Goal: Task Accomplishment & Management: Use online tool/utility

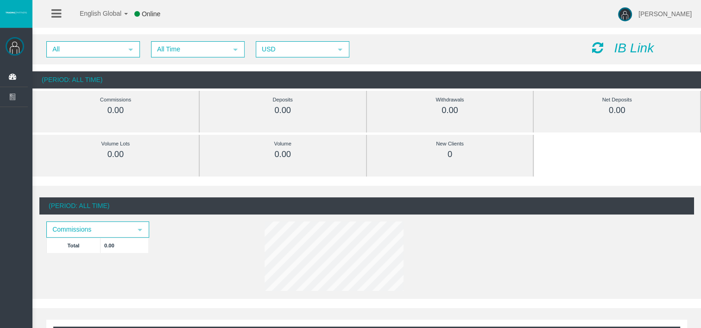
click at [627, 48] on icon "IB Link" at bounding box center [634, 48] width 40 height 14
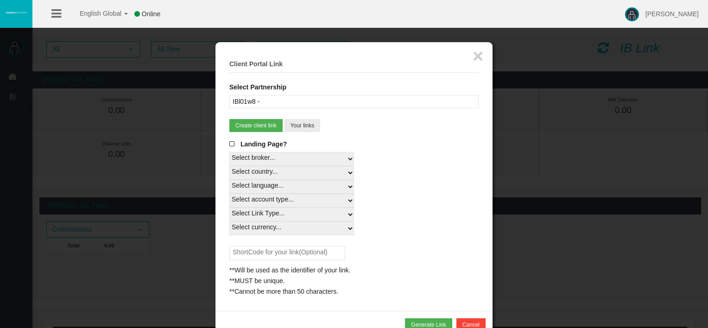
click at [294, 98] on div "IBl01w8 -" at bounding box center [353, 101] width 249 height 13
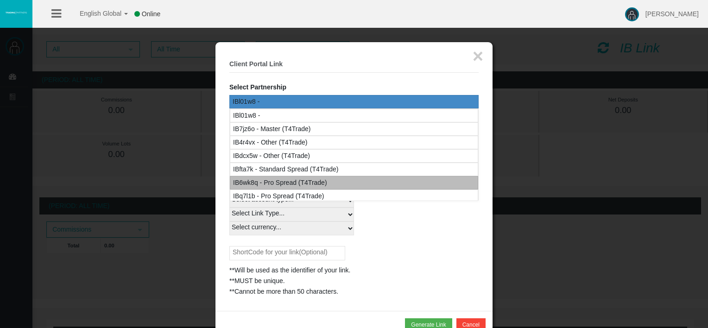
click at [313, 180] on div "IB6wk8q - Pro Spread (T4Trade)" at bounding box center [280, 182] width 94 height 11
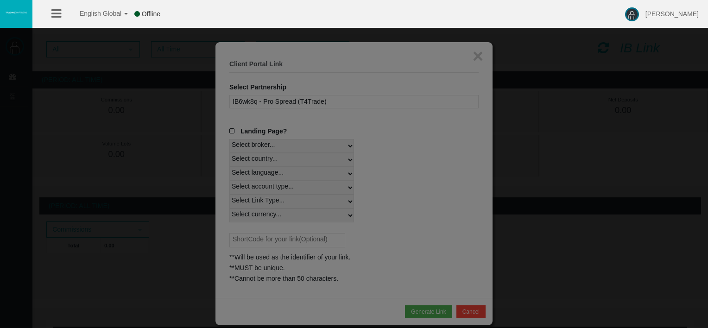
select select
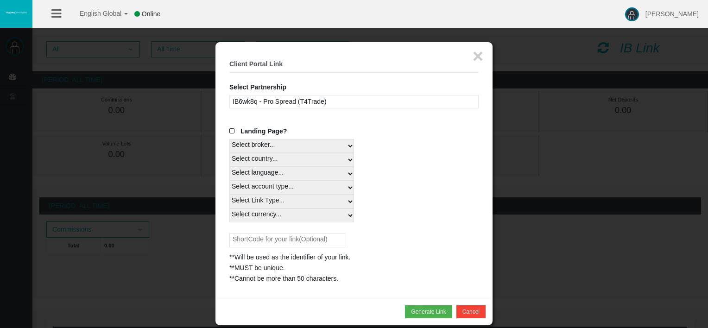
click at [299, 158] on select "Select country... Rest of the World" at bounding box center [291, 160] width 125 height 14
select select
click at [229, 153] on select "Select country... Rest of the World" at bounding box center [291, 160] width 125 height 14
click at [291, 174] on select "Select language... English Japanese Chinese Portuguese Spanish Czech German Fre…" at bounding box center [291, 174] width 125 height 14
select select
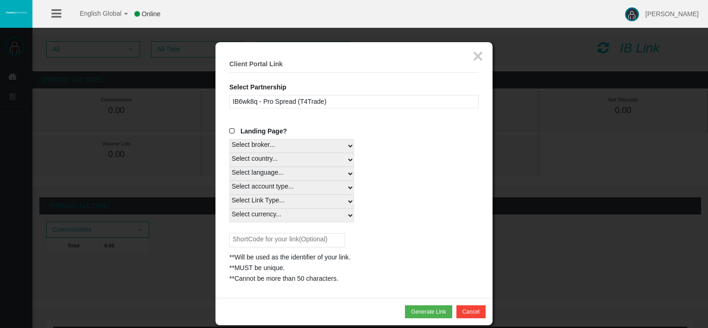
click at [229, 167] on select "Select language... English Japanese Chinese Portuguese Spanish Czech German Fre…" at bounding box center [291, 174] width 125 height 14
click at [318, 184] on select "Select account type... All Platforms MT4 LiveFloatingSpreadAccount MT4 LiveFixe…" at bounding box center [291, 188] width 125 height 14
select select
click at [229, 181] on select "Select account type... All Platforms MT4 LiveFloatingSpreadAccount MT4 LiveFixe…" at bounding box center [291, 188] width 125 height 14
click at [285, 201] on select "Select Link Type... Real" at bounding box center [291, 202] width 125 height 14
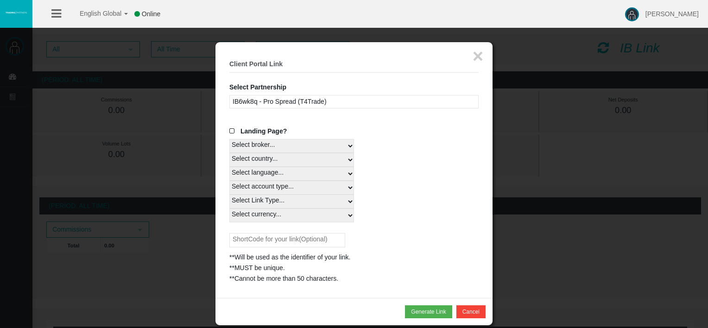
select select "Real"
click at [229, 195] on select "Select Link Type... Real" at bounding box center [291, 202] width 125 height 14
click at [289, 218] on select "Select currency... All Currencies EUR GBP USD" at bounding box center [291, 216] width 125 height 14
select select "All Currencies"
click at [229, 209] on select "Select currency... All Currencies EUR GBP USD" at bounding box center [291, 216] width 125 height 14
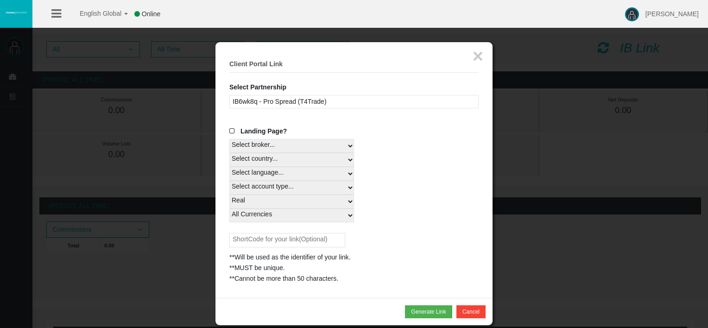
click at [258, 196] on select "Select Link Type... Real" at bounding box center [291, 202] width 125 height 14
click at [400, 182] on div "Select account type... All Platforms MT4 LiveFloatingSpreadAccount MT4 LiveFixe…" at bounding box center [353, 188] width 249 height 14
click at [424, 309] on button "Generate Link" at bounding box center [428, 311] width 47 height 13
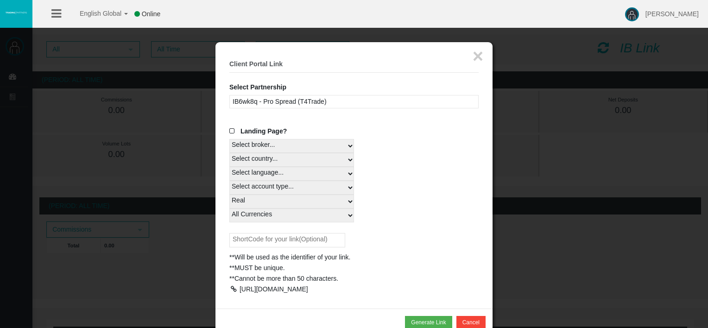
drag, startPoint x: 287, startPoint y: 307, endPoint x: 240, endPoint y: 291, distance: 49.1
click at [240, 291] on div "[URL][DOMAIN_NAME]" at bounding box center [353, 289] width 249 height 11
copy div "[URL][DOMAIN_NAME]"
